Goal: Information Seeking & Learning: Find specific page/section

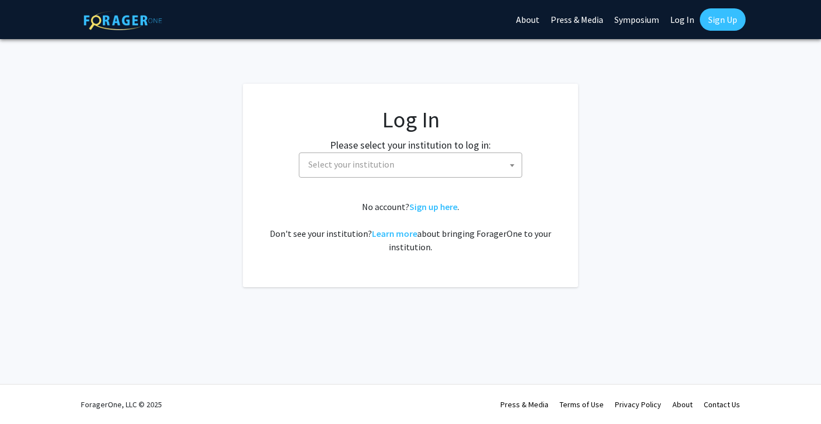
click at [363, 161] on span "Select your institution" at bounding box center [351, 164] width 86 height 11
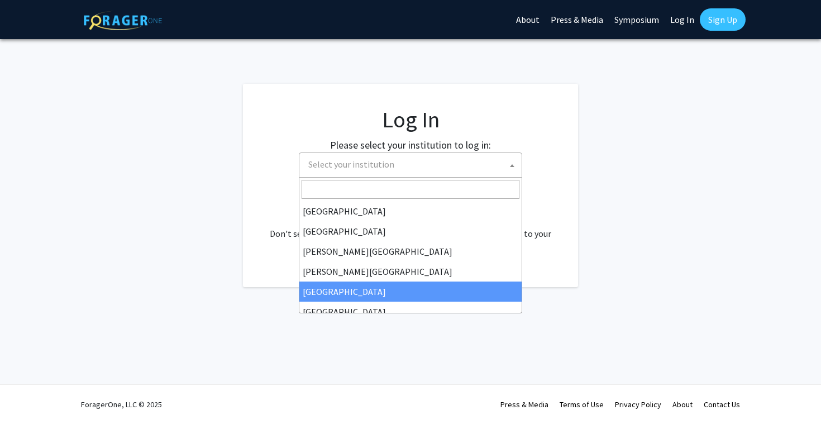
select select "6"
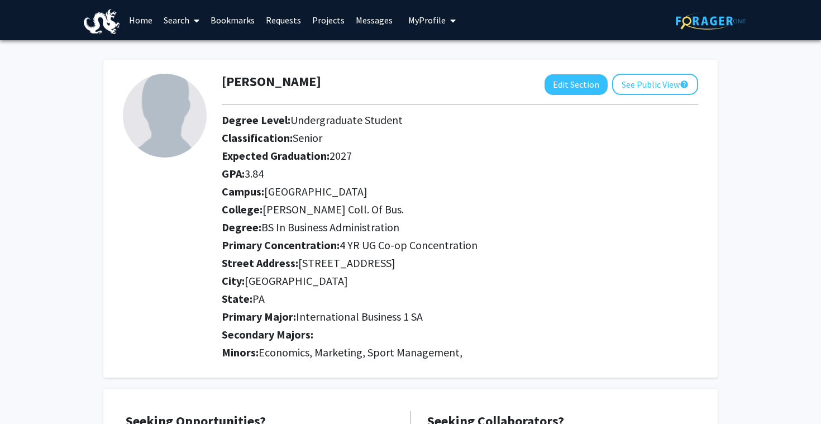
click at [142, 100] on img at bounding box center [165, 116] width 84 height 84
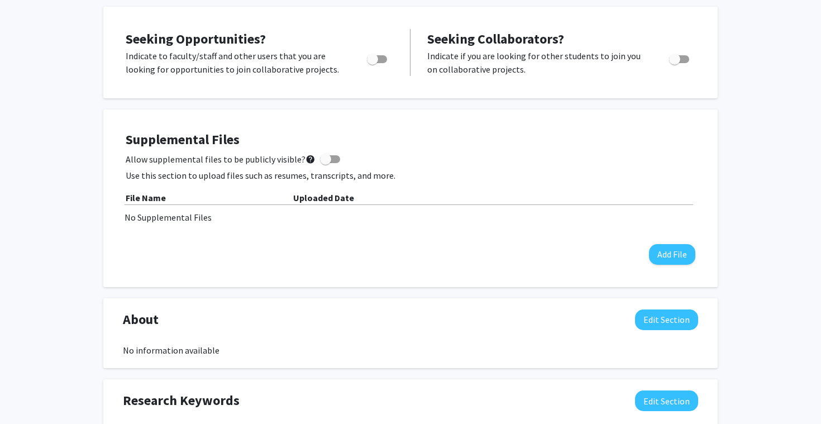
scroll to position [382, 0]
click at [651, 263] on div "Supplemental Files Allow supplemental files to be publicly visible? help Use th…" at bounding box center [410, 197] width 569 height 133
click at [656, 258] on button "Add File" at bounding box center [672, 253] width 46 height 21
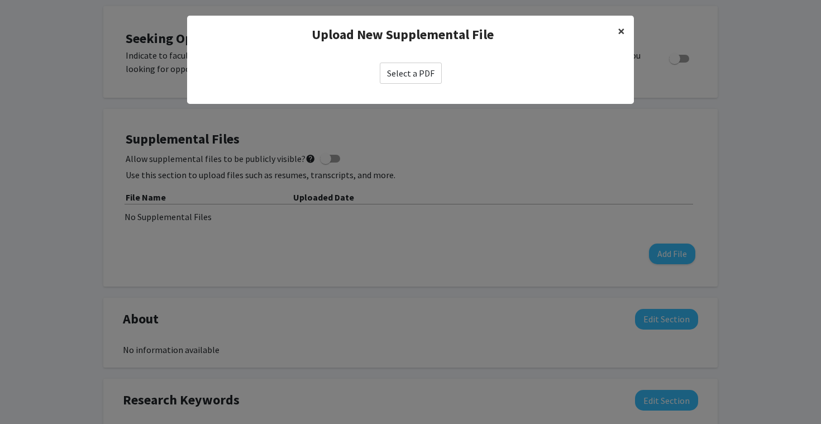
click at [621, 24] on span "×" at bounding box center [620, 30] width 7 height 17
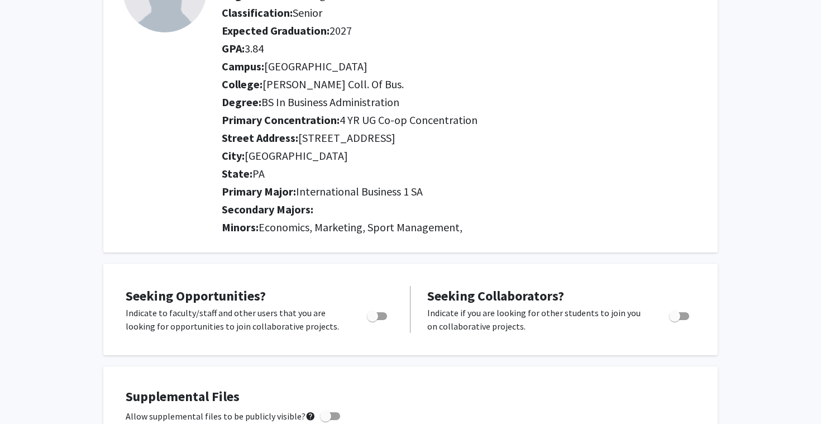
scroll to position [0, 0]
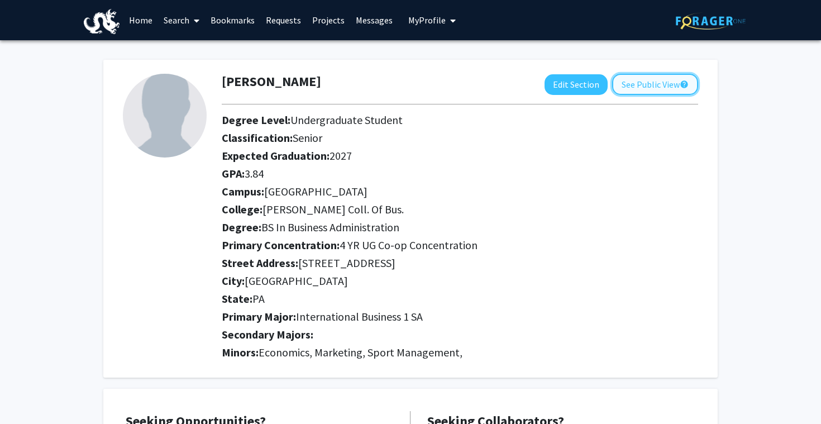
click at [616, 82] on button "See Public View help" at bounding box center [655, 84] width 86 height 21
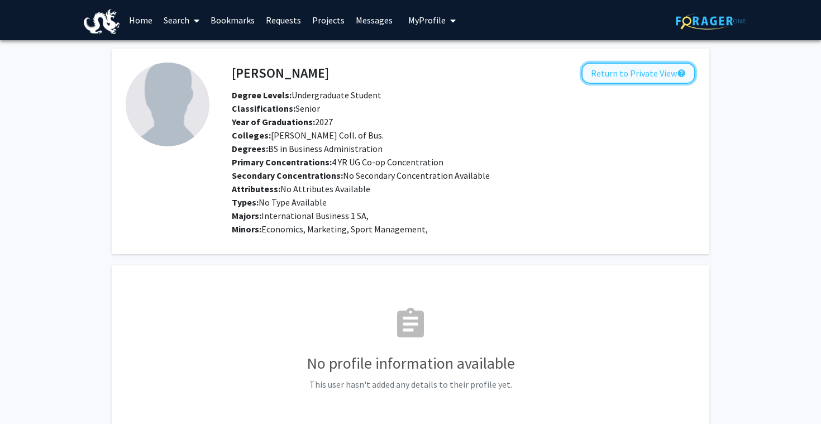
click at [616, 73] on button "Return to Private View help" at bounding box center [638, 73] width 114 height 21
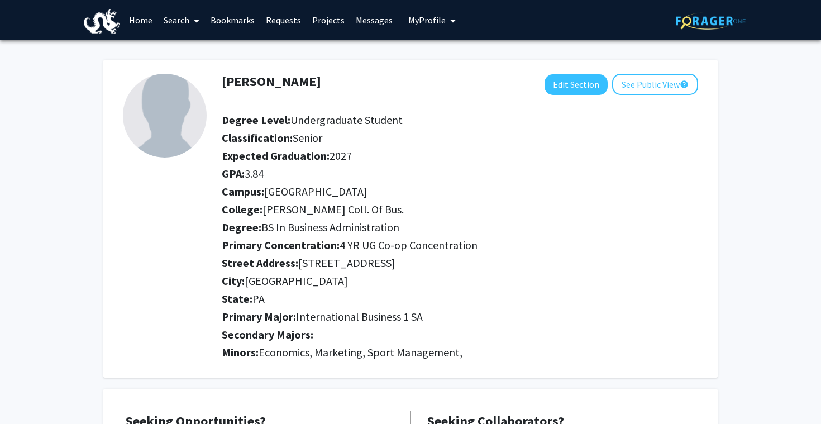
click at [144, 12] on link "Home" at bounding box center [140, 20] width 35 height 39
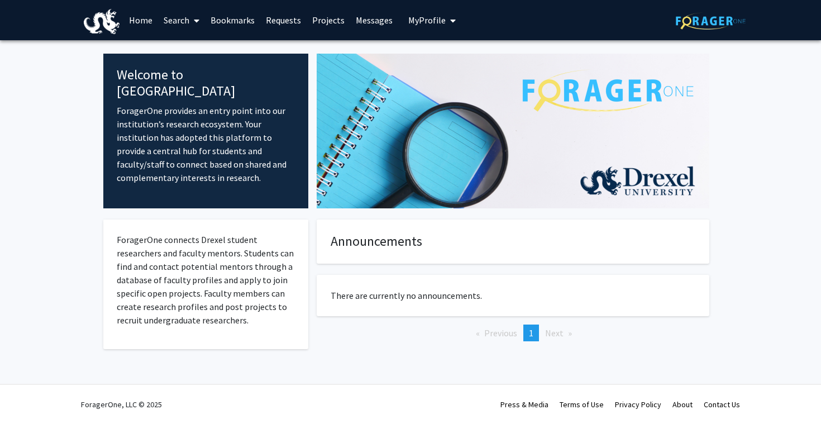
click at [336, 22] on link "Projects" at bounding box center [328, 20] width 44 height 39
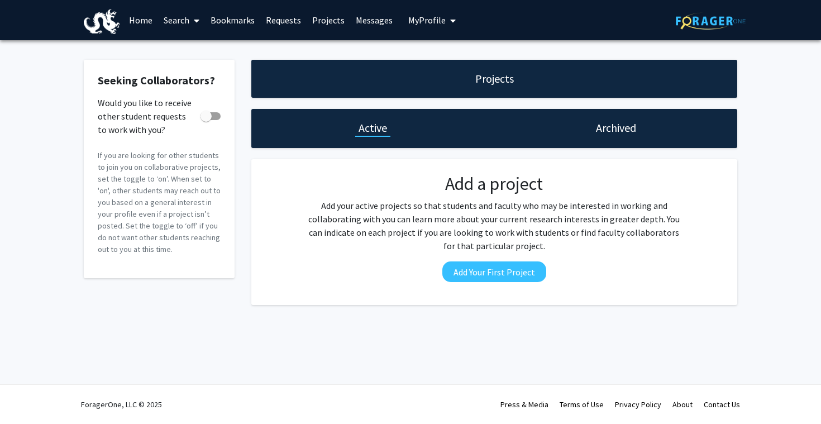
click at [408, 17] on span "My Profile" at bounding box center [426, 20] width 37 height 11
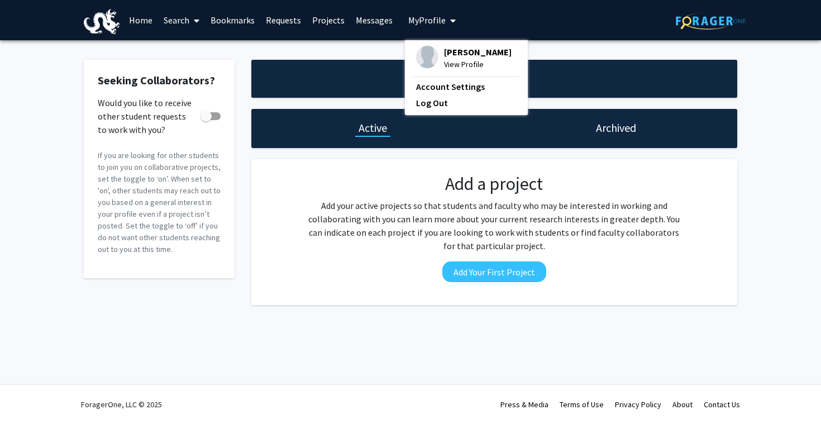
click at [174, 23] on link "Search" at bounding box center [181, 20] width 47 height 39
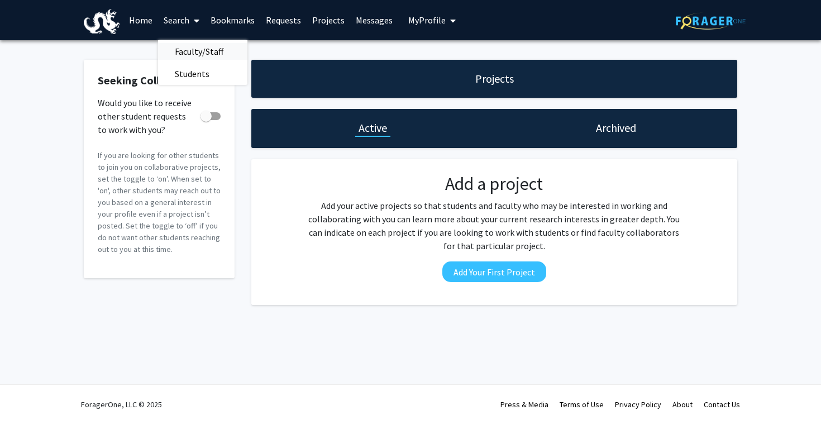
click at [203, 53] on span "Faculty/Staff" at bounding box center [199, 51] width 82 height 22
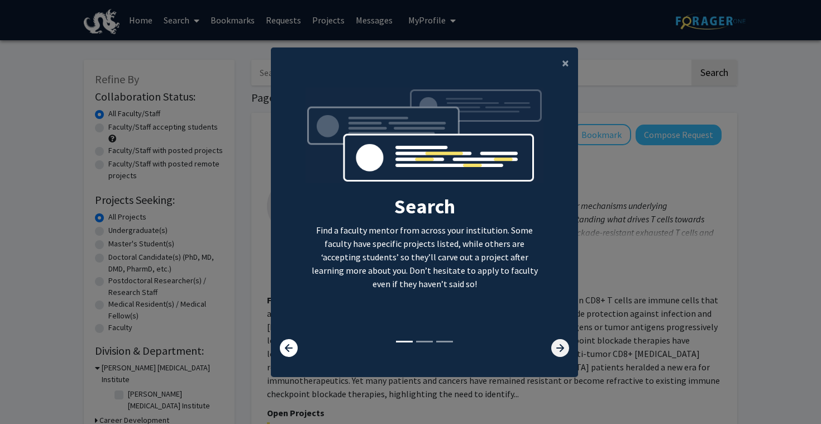
click at [567, 350] on icon at bounding box center [560, 348] width 18 height 18
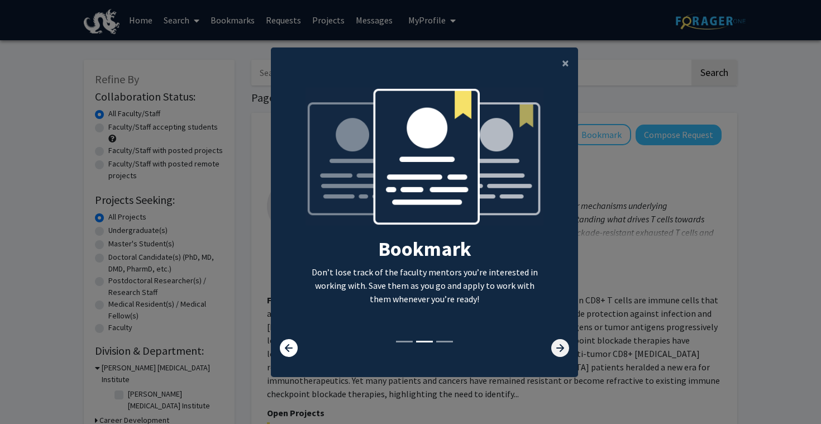
click at [567, 350] on icon at bounding box center [560, 348] width 18 height 18
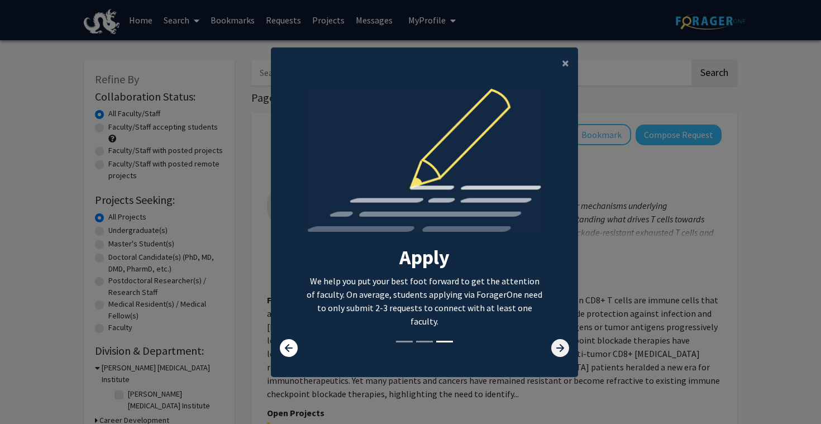
click at [563, 347] on icon at bounding box center [560, 348] width 18 height 18
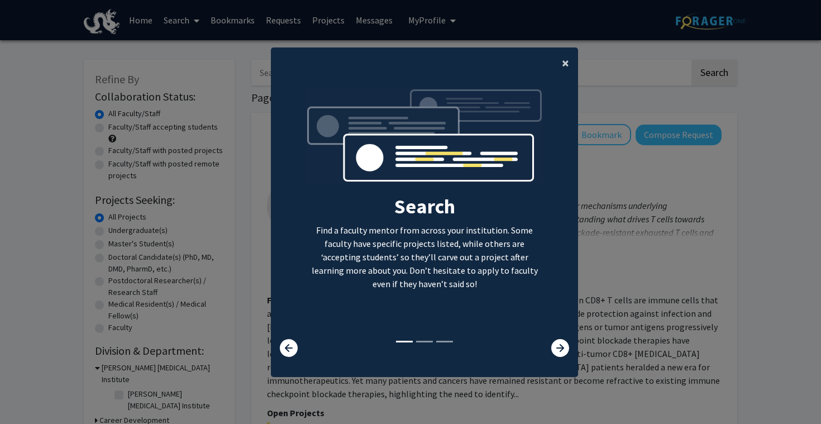
click at [562, 74] on button "×" at bounding box center [565, 62] width 25 height 31
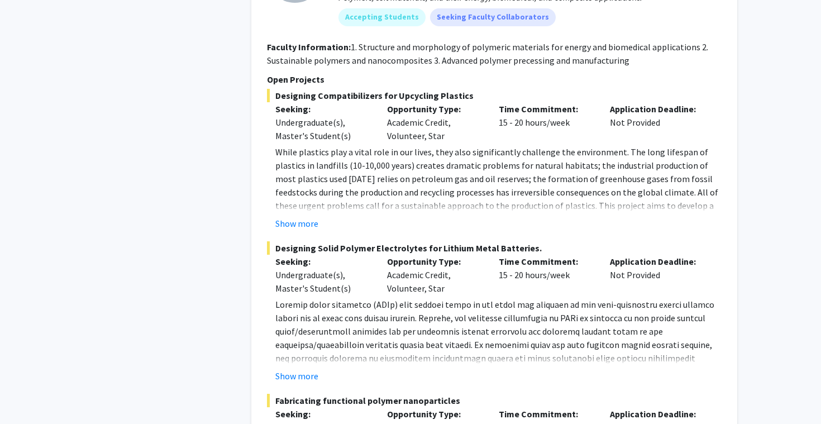
scroll to position [6390, 0]
